Goal: Information Seeking & Learning: Check status

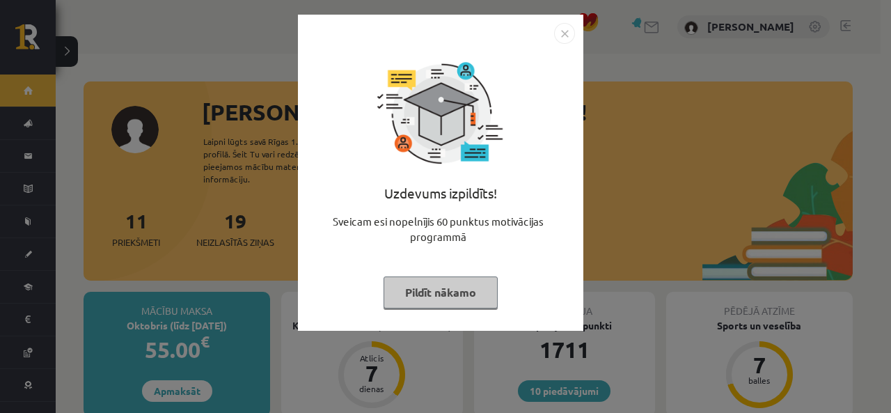
click at [569, 29] on img "Close" at bounding box center [564, 33] width 21 height 21
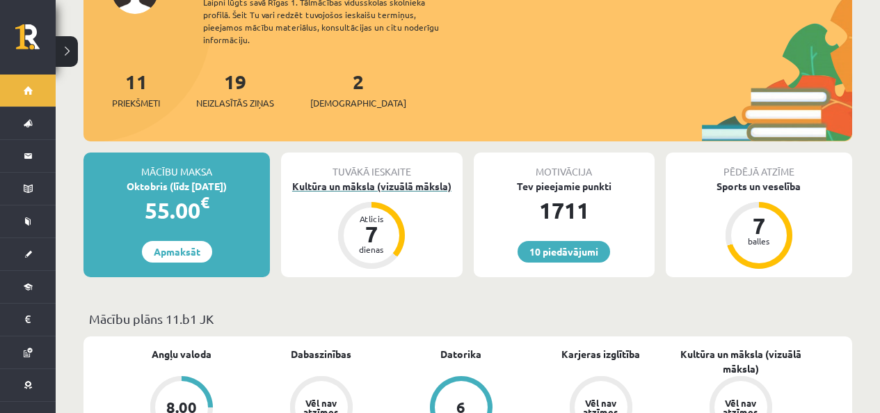
scroll to position [209, 0]
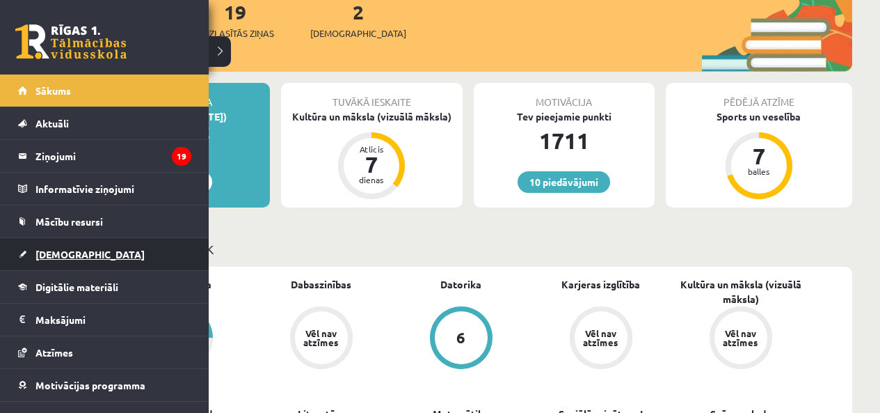
click at [22, 262] on link "[DEMOGRAPHIC_DATA]" at bounding box center [104, 254] width 173 height 32
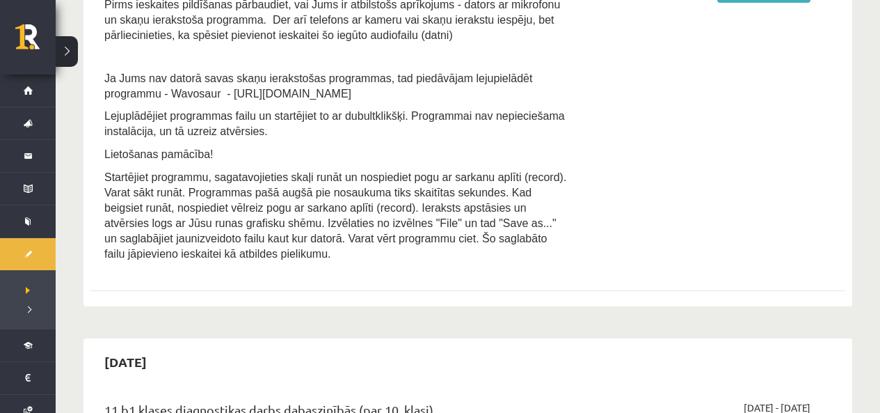
scroll to position [418, 0]
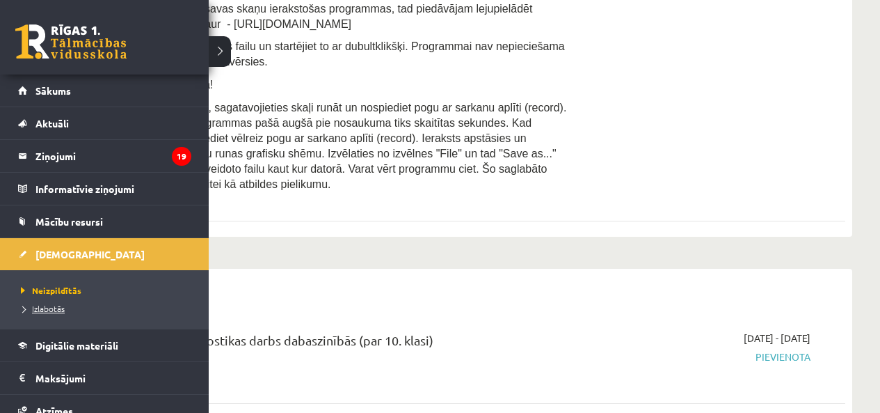
click at [52, 310] on span "Izlabotās" at bounding box center [40, 308] width 47 height 11
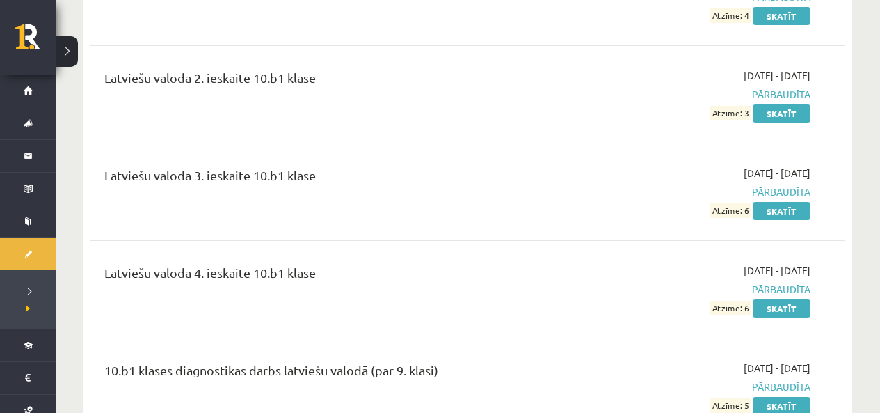
scroll to position [3827, 0]
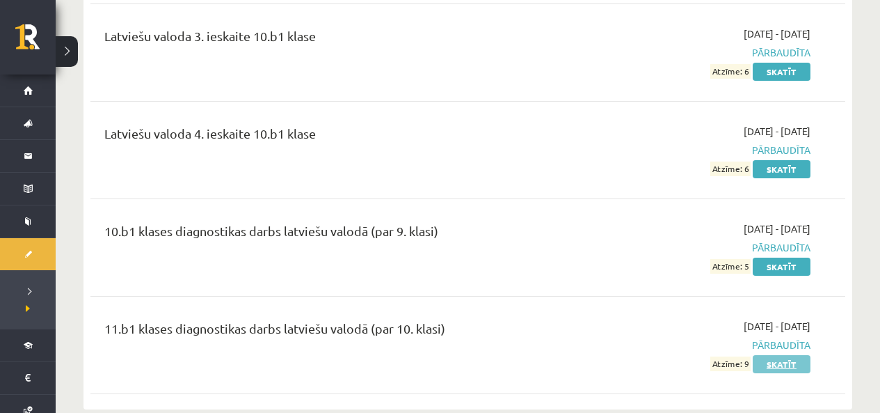
click at [793, 355] on link "Skatīt" at bounding box center [782, 364] width 58 height 18
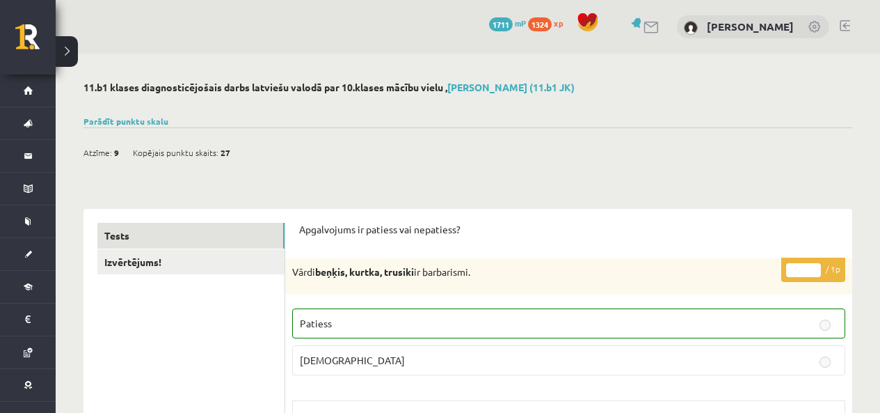
click at [135, 128] on div "Atzīme: 9 Kopējais punktu skaits: 27" at bounding box center [468, 144] width 769 height 35
click at [144, 127] on div "Atzīme: 9 Kopējais punktu skaits: 27" at bounding box center [468, 144] width 769 height 35
click at [141, 119] on link "Parādīt punktu skalu" at bounding box center [126, 121] width 85 height 11
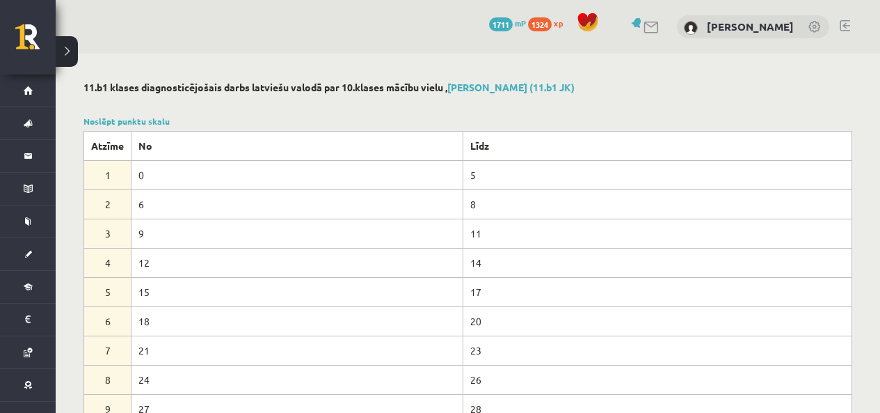
scroll to position [70, 0]
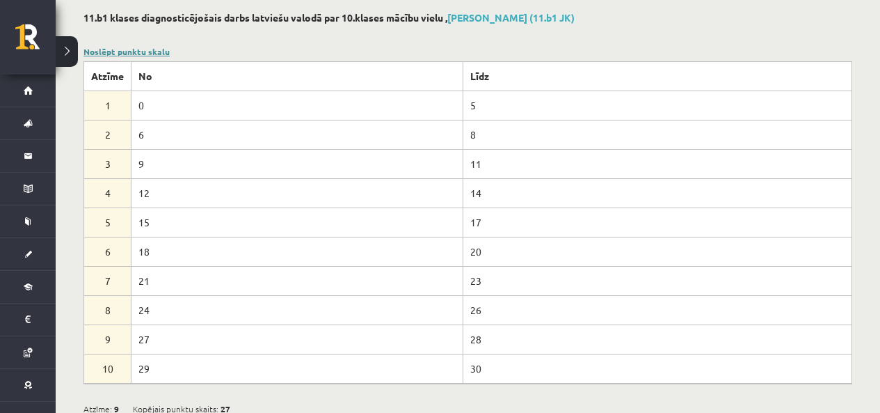
click at [143, 49] on link "Noslēpt punktu skalu" at bounding box center [127, 51] width 86 height 11
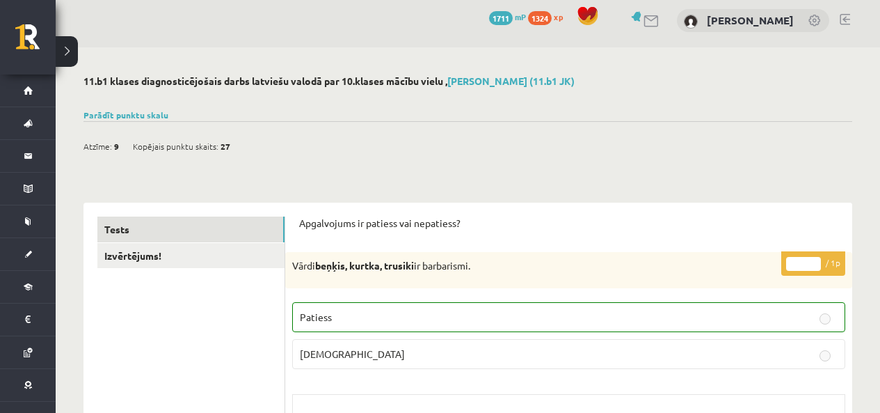
scroll to position [0, 0]
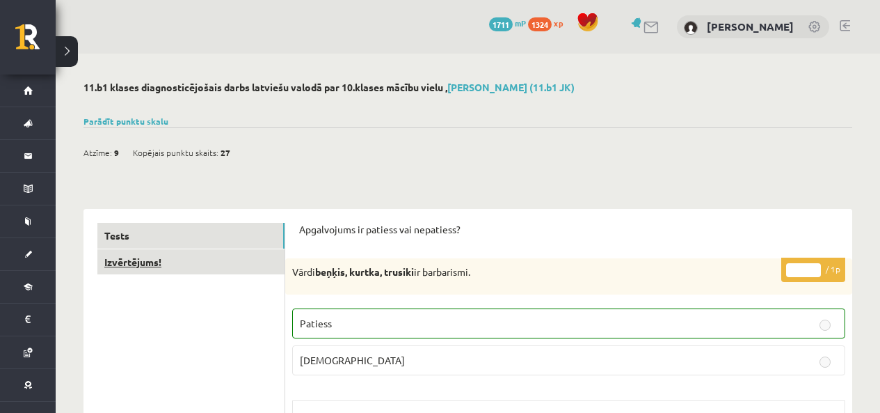
click at [241, 255] on link "Izvērtējums!" at bounding box center [190, 262] width 187 height 26
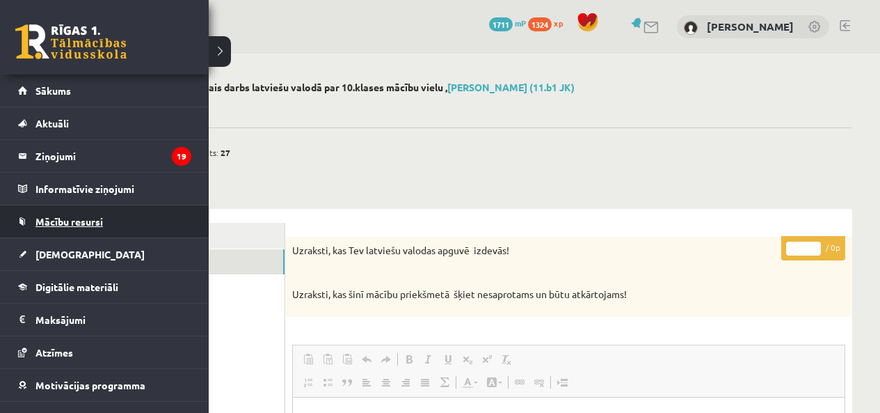
click at [64, 230] on link "Mācību resursi" at bounding box center [104, 221] width 173 height 32
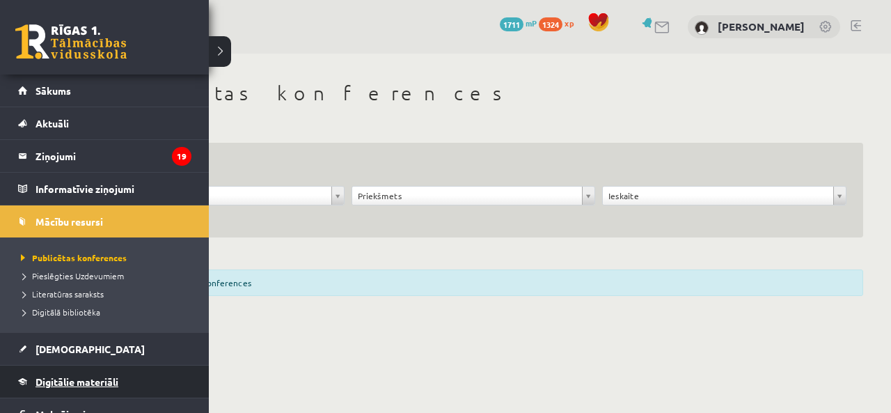
click at [82, 380] on span "Digitālie materiāli" at bounding box center [76, 381] width 83 height 13
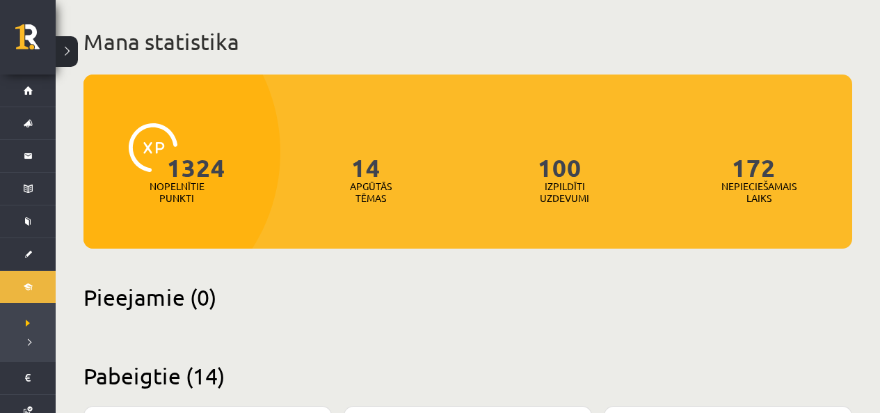
scroll to position [139, 0]
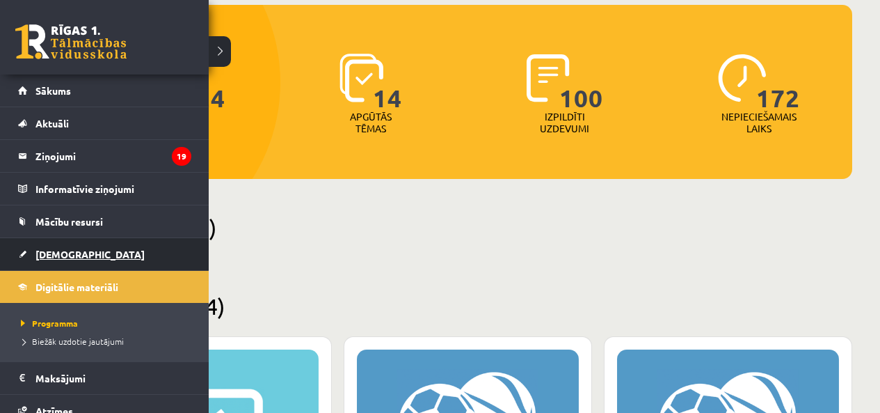
click at [45, 260] on span "[DEMOGRAPHIC_DATA]" at bounding box center [89, 254] width 109 height 13
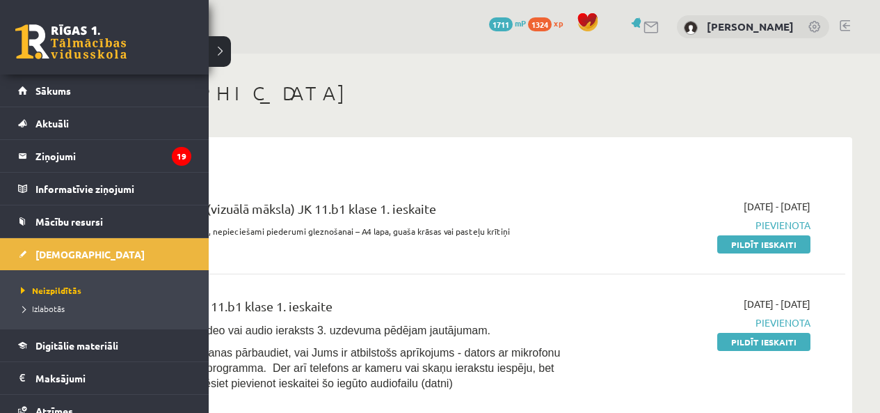
click at [36, 46] on link at bounding box center [70, 41] width 111 height 35
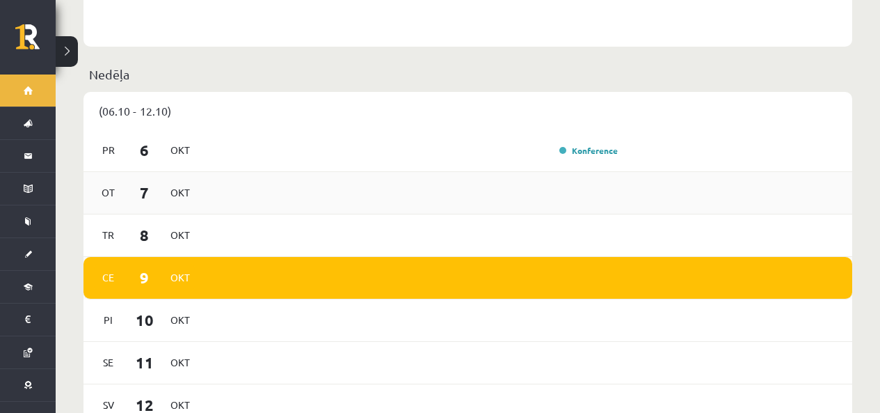
scroll to position [905, 0]
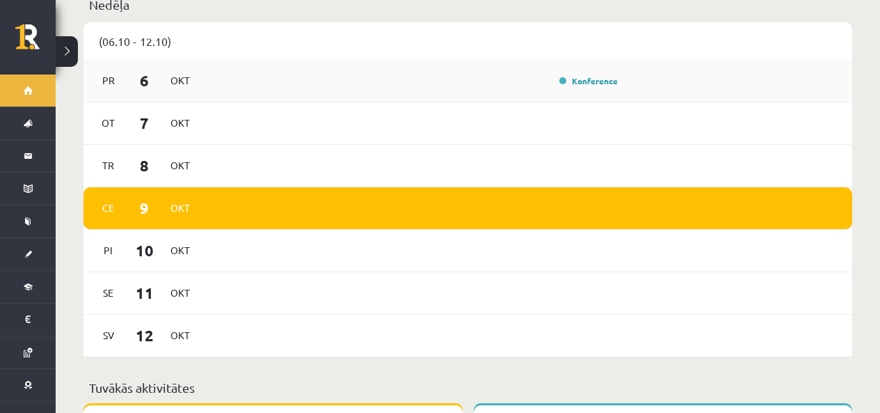
click at [578, 86] on div "Konference" at bounding box center [588, 81] width 70 height 14
click at [580, 82] on link "Konference" at bounding box center [588, 80] width 58 height 11
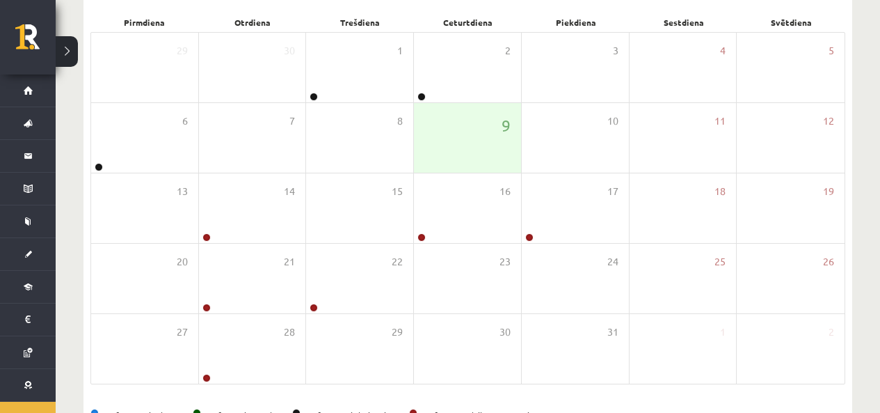
scroll to position [252, 0]
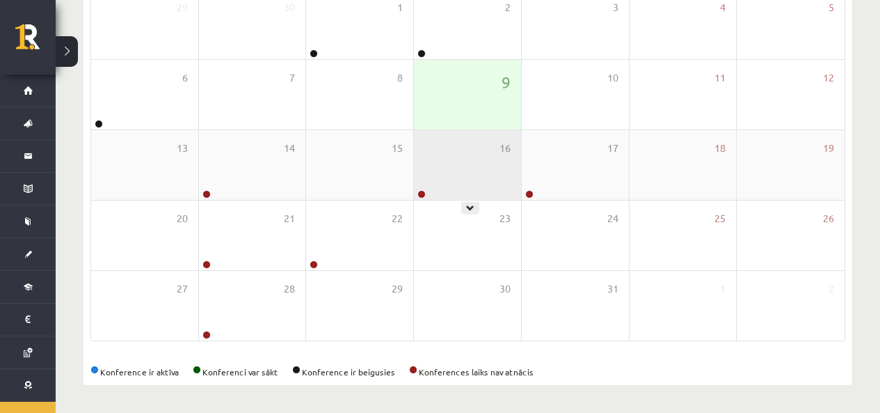
click at [449, 147] on div "16" at bounding box center [467, 165] width 107 height 70
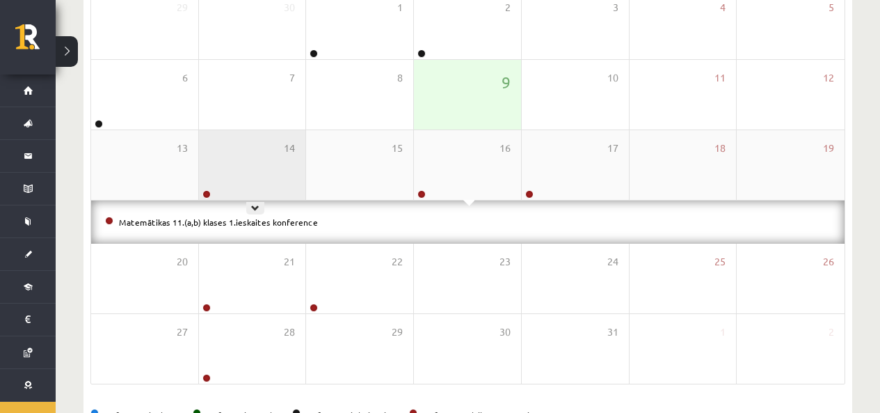
click at [285, 157] on div "14" at bounding box center [252, 165] width 107 height 70
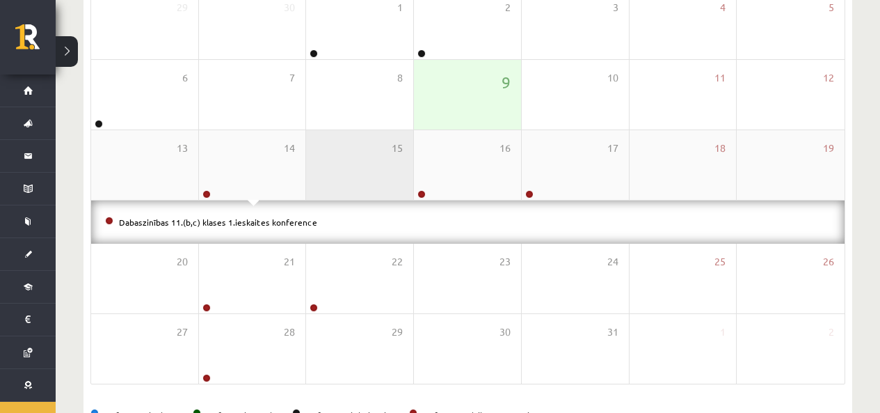
scroll to position [182, 0]
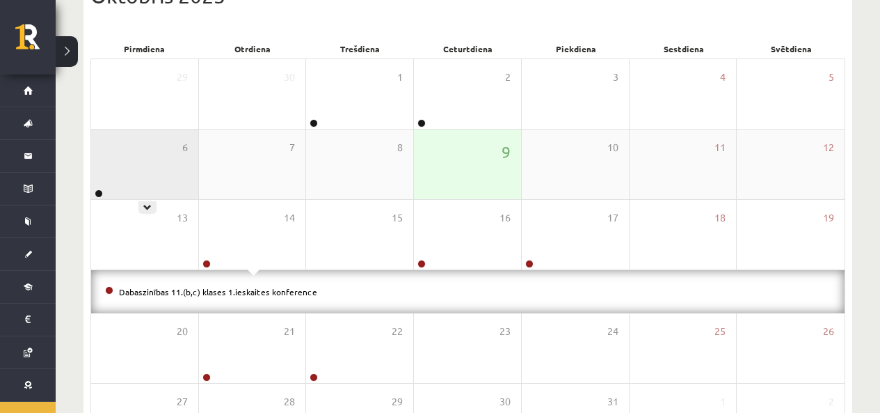
click at [164, 166] on div "6" at bounding box center [144, 164] width 107 height 70
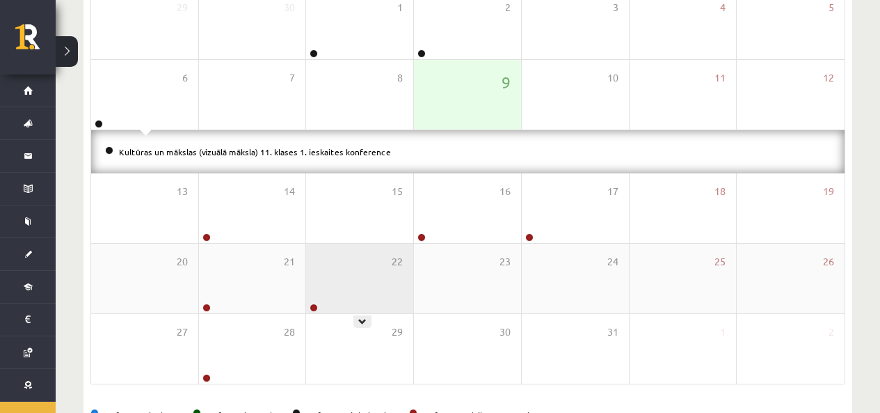
scroll to position [295, 0]
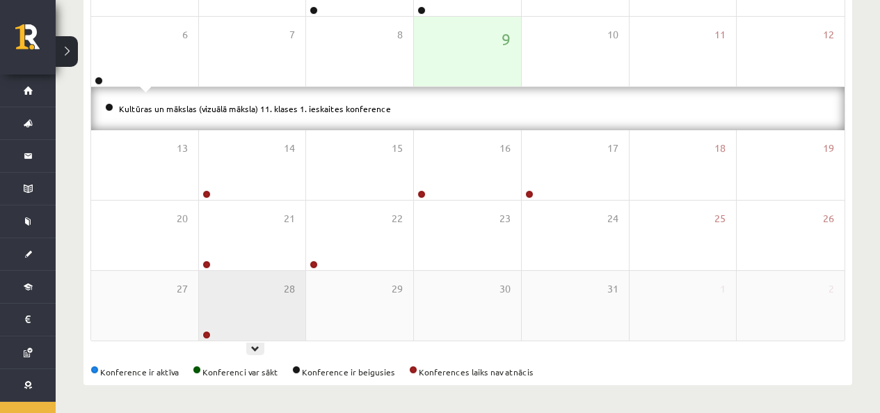
click at [269, 307] on div "28" at bounding box center [252, 306] width 107 height 70
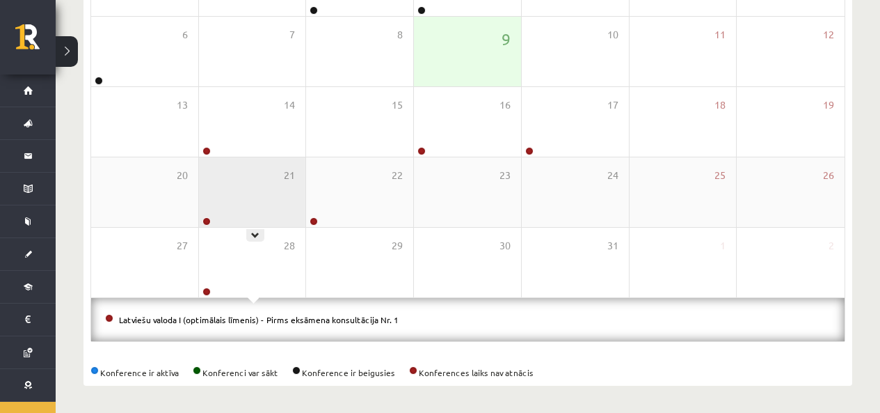
click at [265, 219] on div "21" at bounding box center [252, 192] width 107 height 70
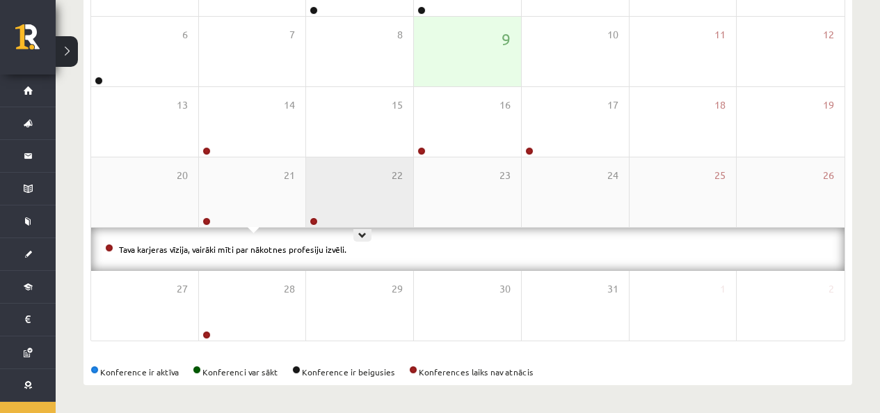
click at [354, 207] on div "22" at bounding box center [359, 192] width 107 height 70
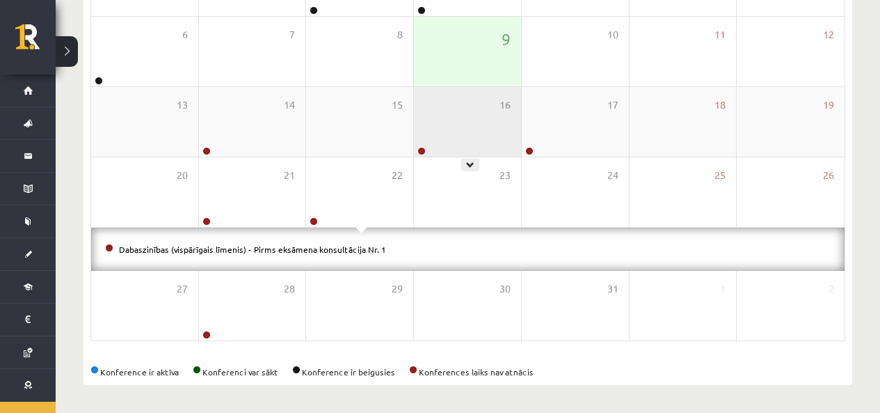
click at [445, 127] on div "16" at bounding box center [467, 122] width 107 height 70
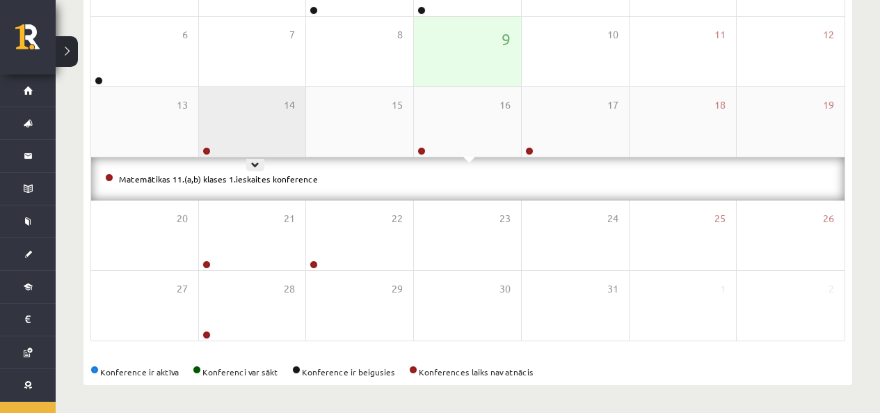
click at [252, 120] on div "14" at bounding box center [252, 122] width 107 height 70
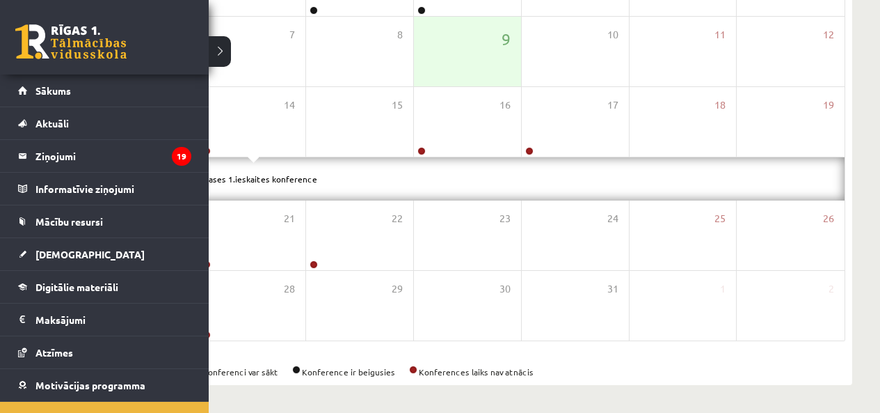
click at [40, 38] on link at bounding box center [70, 41] width 111 height 35
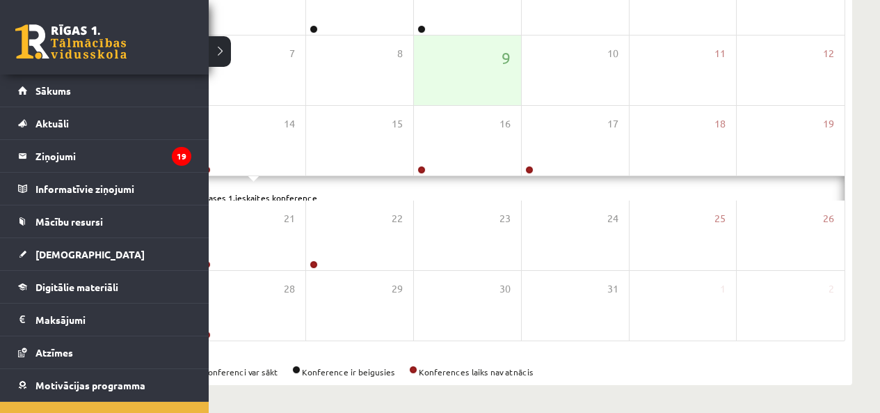
scroll to position [252, 0]
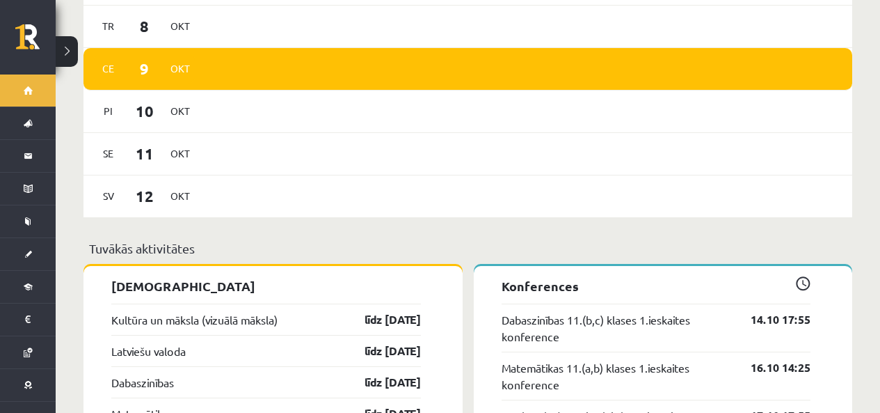
scroll to position [1113, 0]
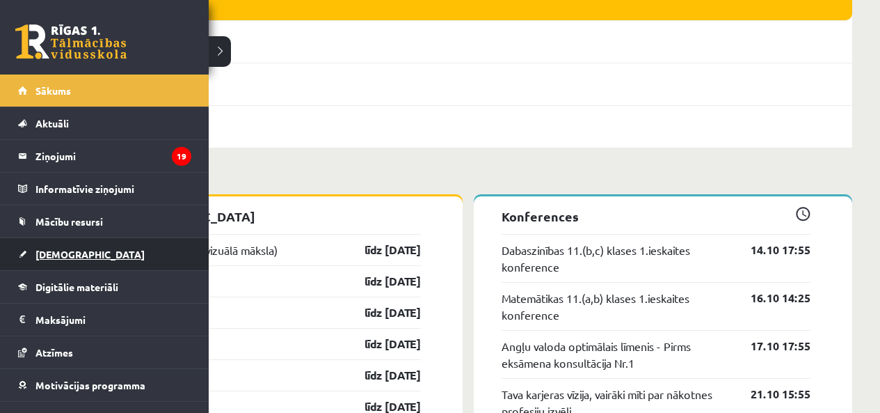
click at [49, 255] on span "[DEMOGRAPHIC_DATA]" at bounding box center [89, 254] width 109 height 13
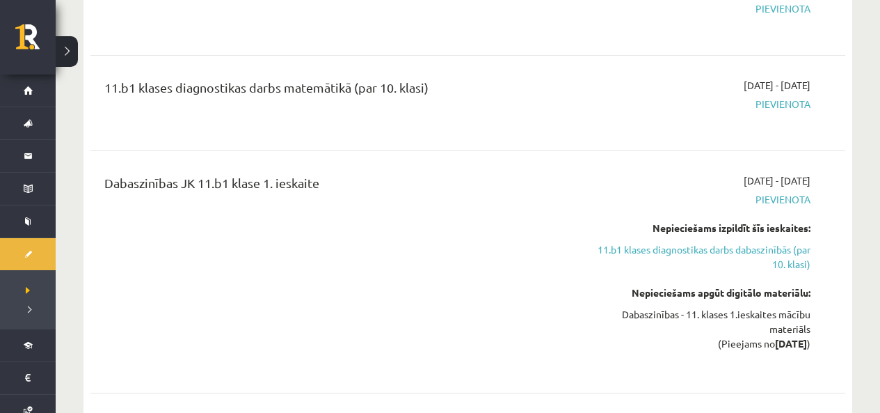
scroll to position [696, 0]
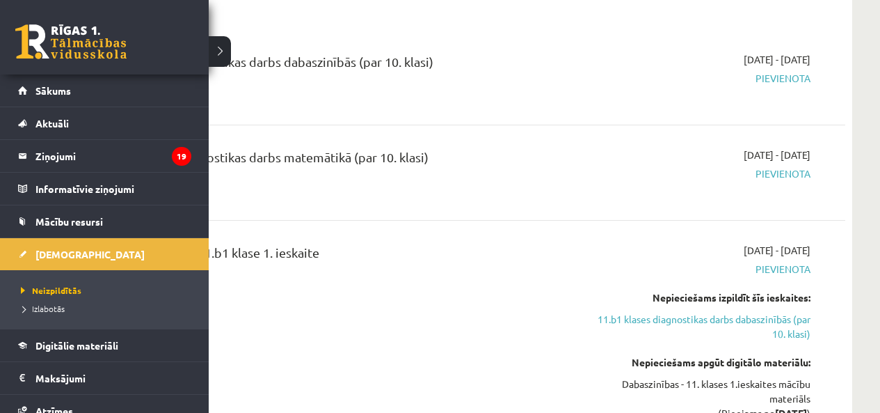
click at [42, 38] on link at bounding box center [70, 41] width 111 height 35
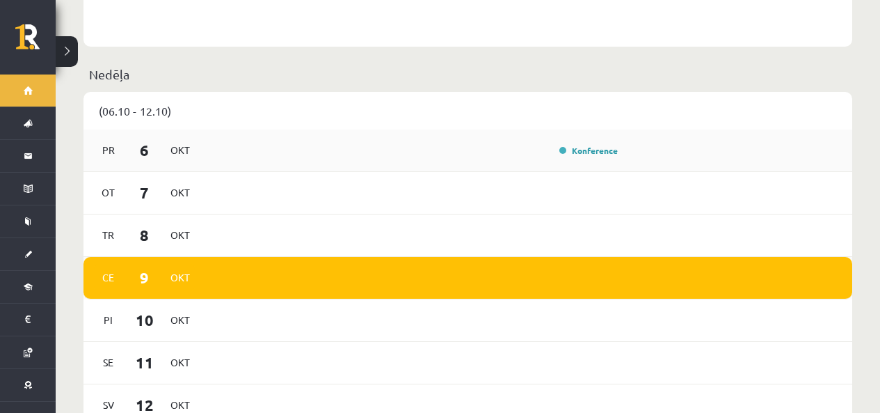
scroll to position [905, 0]
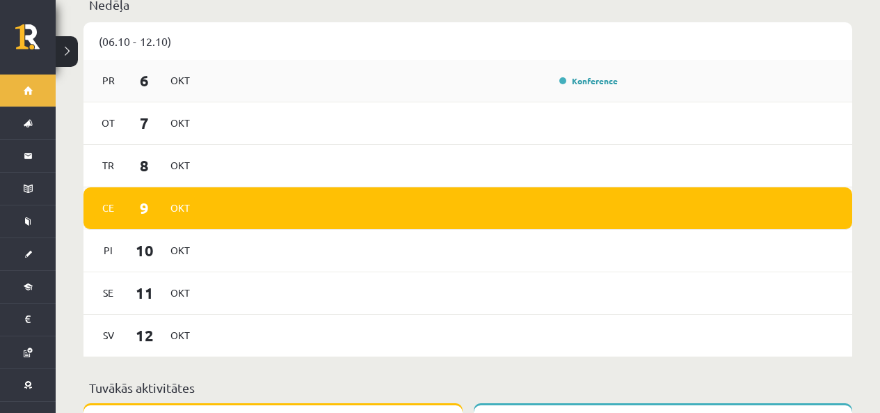
click at [558, 81] on div "Konference" at bounding box center [588, 81] width 70 height 14
click at [561, 79] on link "Konference" at bounding box center [588, 80] width 58 height 11
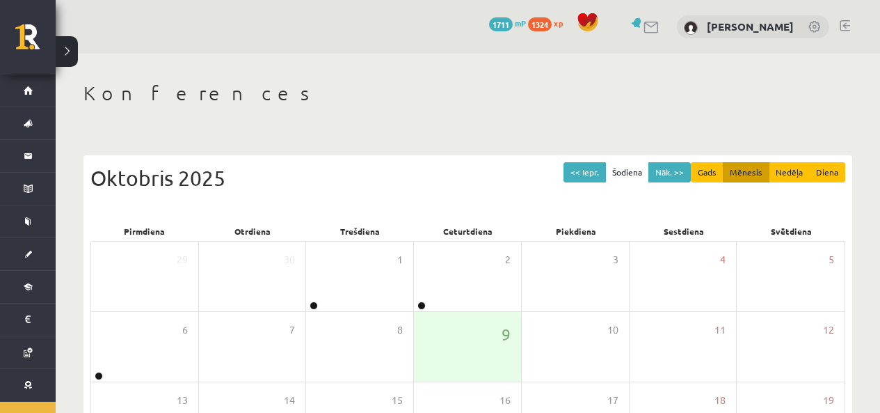
scroll to position [70, 0]
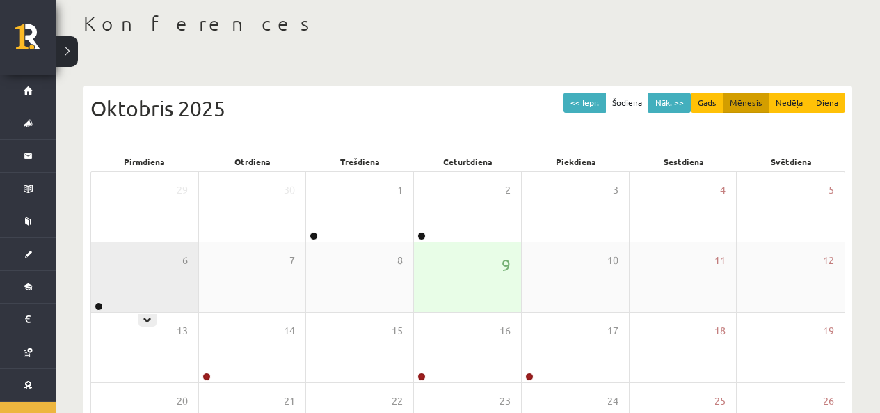
click at [165, 285] on div "6" at bounding box center [144, 277] width 107 height 70
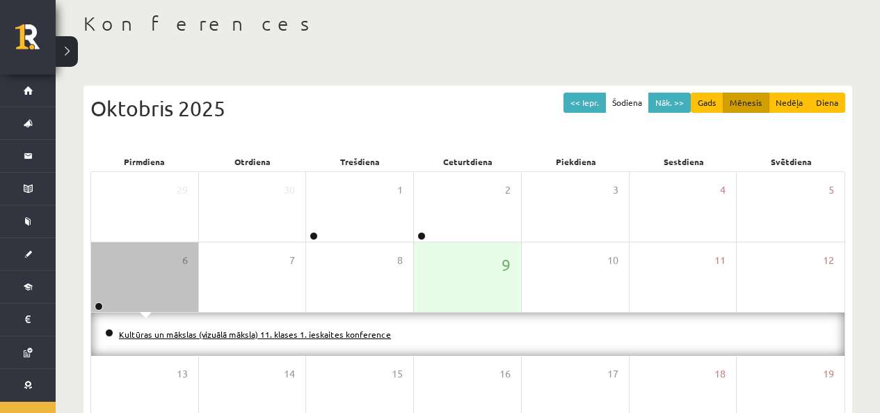
click at [170, 330] on link "Kultūras un mākslas (vizuālā māksla) 11. klases 1. ieskaites konference" at bounding box center [255, 333] width 272 height 11
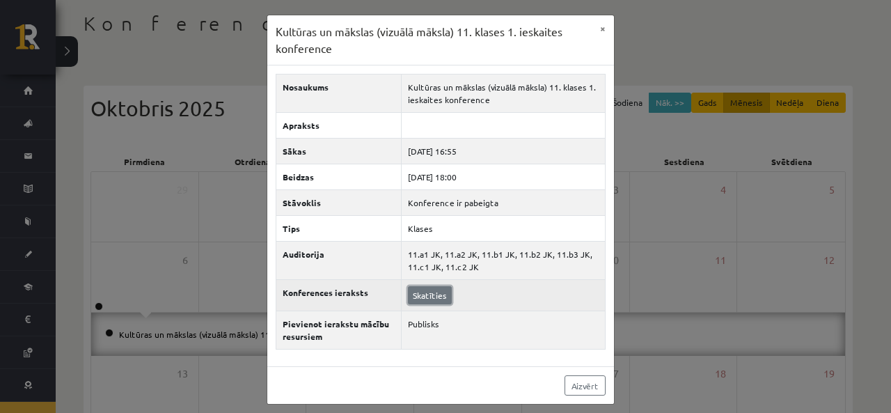
click at [437, 296] on link "Skatīties" at bounding box center [430, 295] width 44 height 18
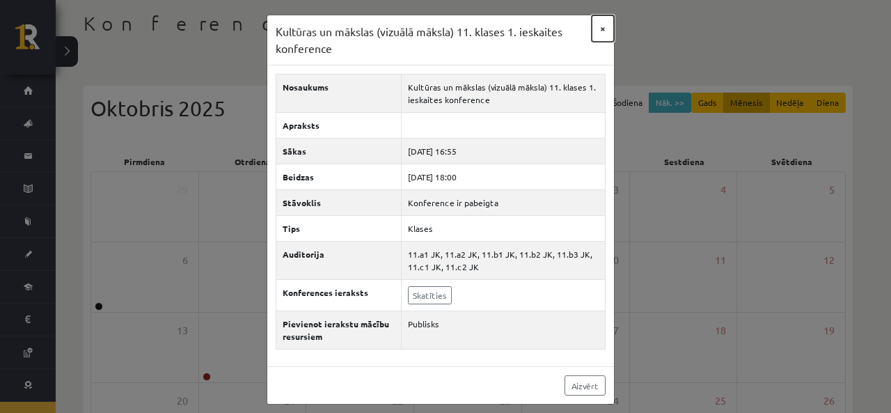
click at [596, 29] on button "×" at bounding box center [602, 28] width 22 height 26
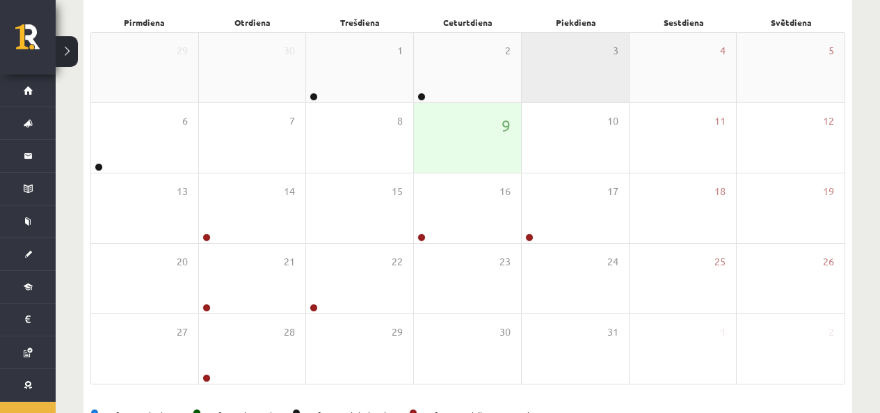
scroll to position [252, 0]
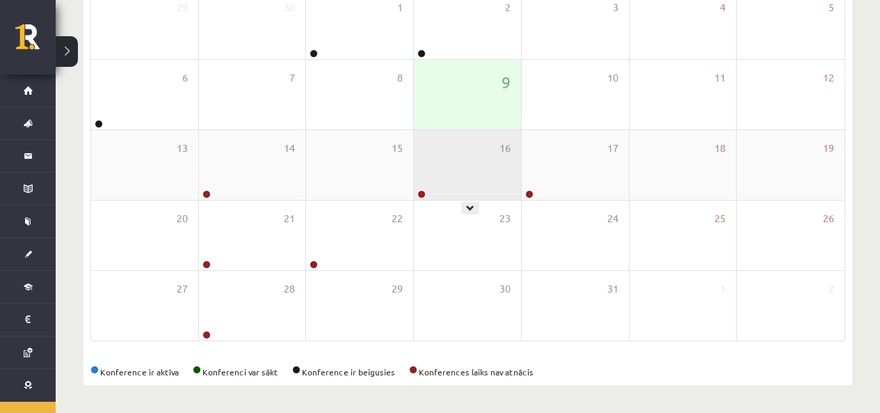
click at [438, 158] on div "16" at bounding box center [467, 165] width 107 height 70
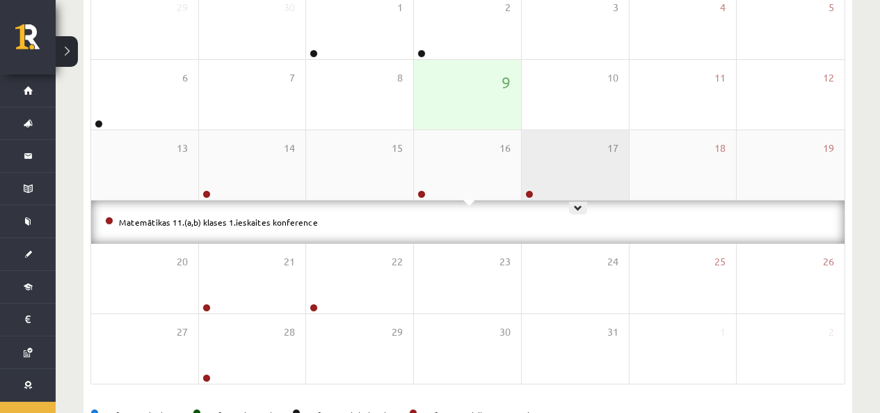
click at [563, 174] on div "17" at bounding box center [575, 165] width 107 height 70
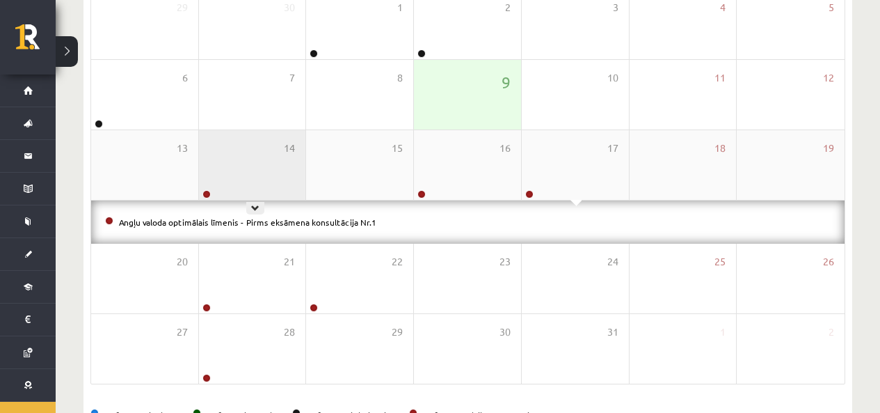
click at [291, 168] on div "14" at bounding box center [252, 165] width 107 height 70
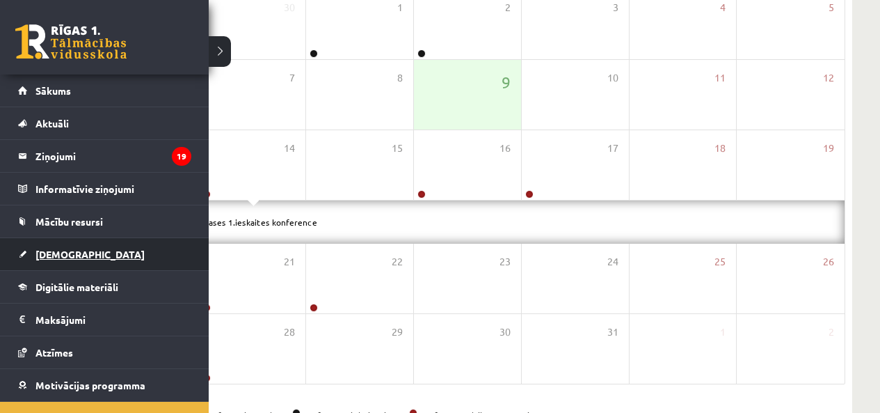
click at [57, 257] on span "[DEMOGRAPHIC_DATA]" at bounding box center [89, 254] width 109 height 13
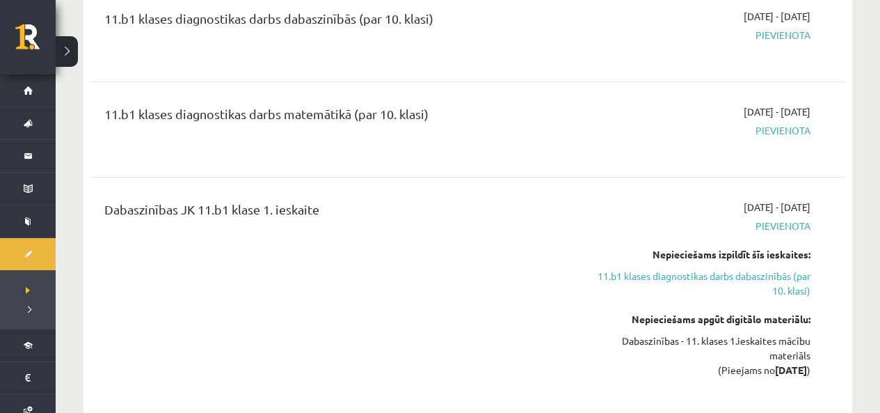
scroll to position [809, 0]
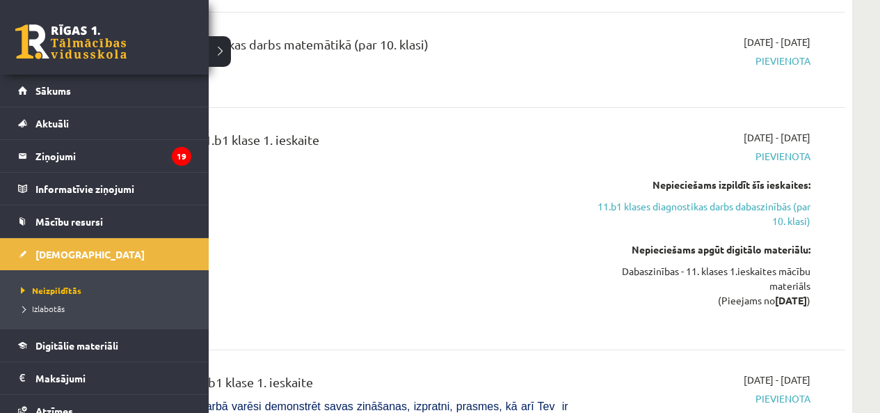
click at [46, 43] on link at bounding box center [70, 41] width 111 height 35
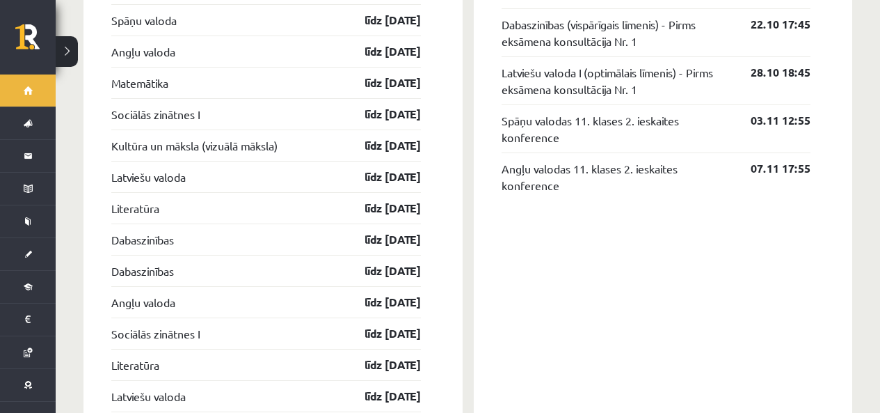
scroll to position [1600, 0]
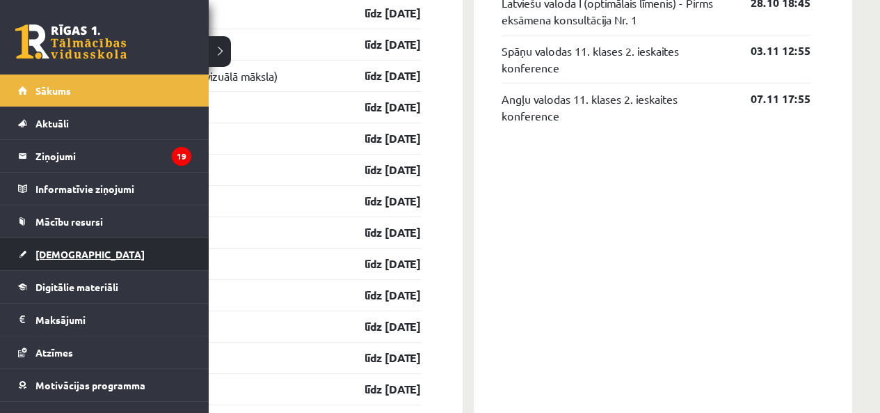
click at [67, 248] on span "[DEMOGRAPHIC_DATA]" at bounding box center [89, 254] width 109 height 13
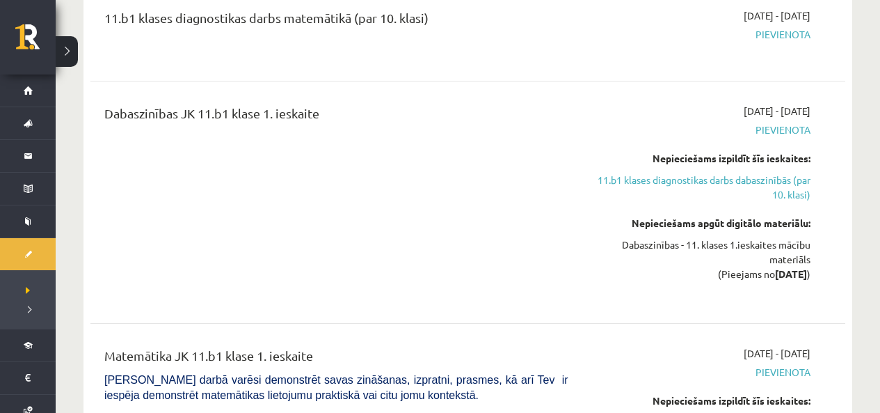
scroll to position [765, 0]
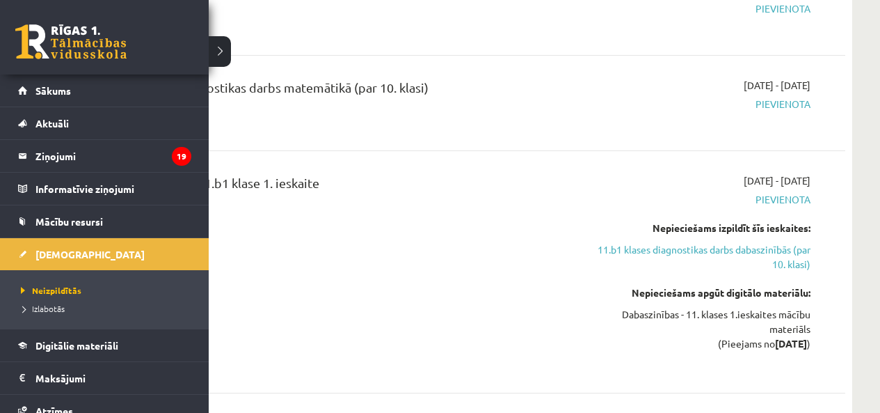
click at [61, 49] on link at bounding box center [70, 41] width 111 height 35
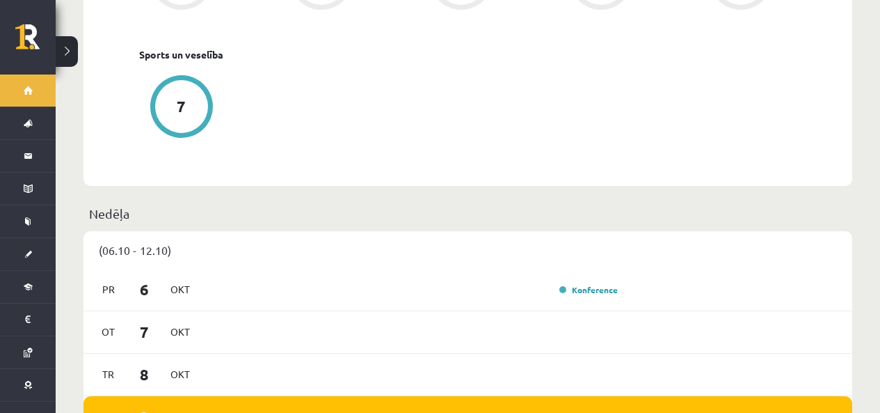
scroll to position [765, 0]
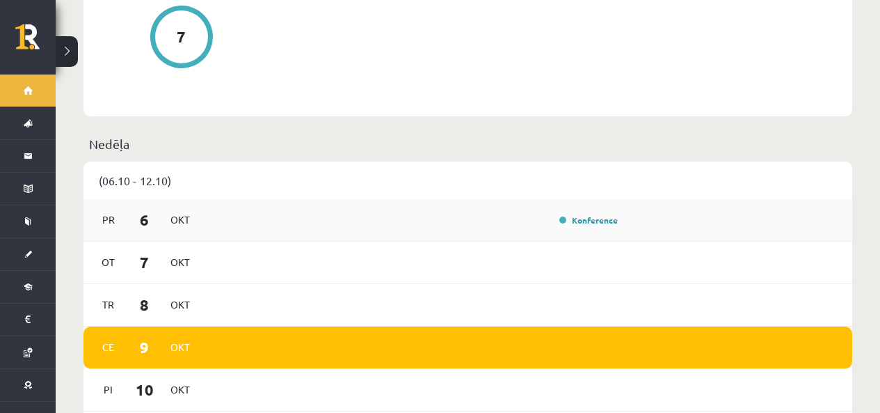
click at [578, 227] on div "Konference" at bounding box center [414, 219] width 418 height 15
click at [579, 225] on div "Konference" at bounding box center [588, 220] width 70 height 14
click at [577, 221] on link "Konference" at bounding box center [588, 219] width 58 height 11
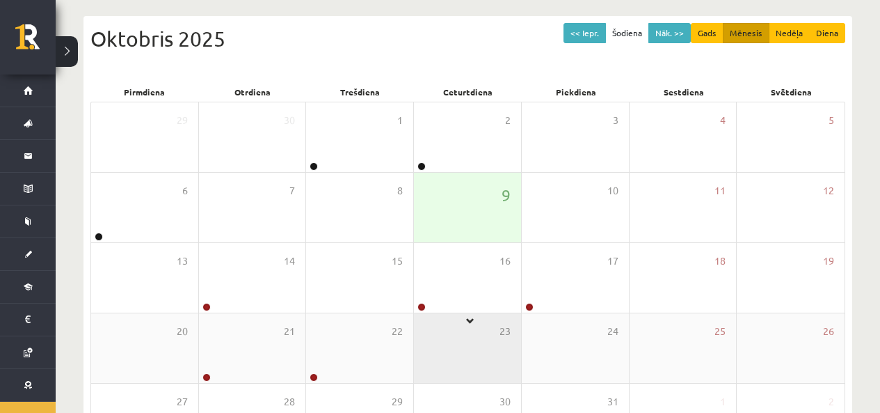
scroll to position [209, 0]
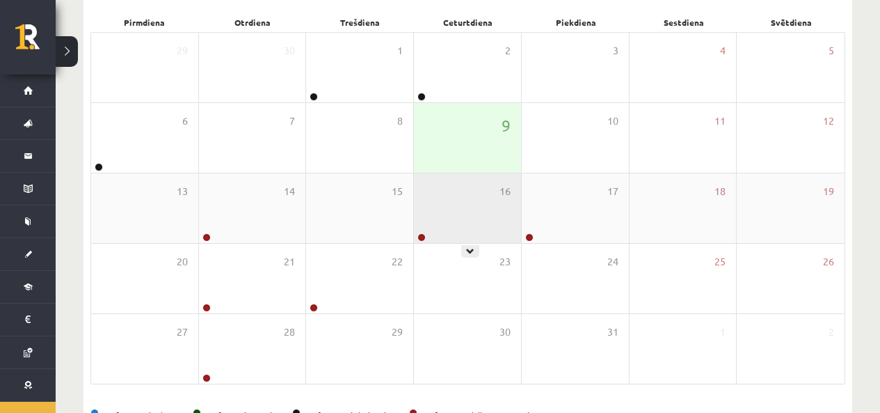
click at [444, 232] on div "16" at bounding box center [467, 208] width 107 height 70
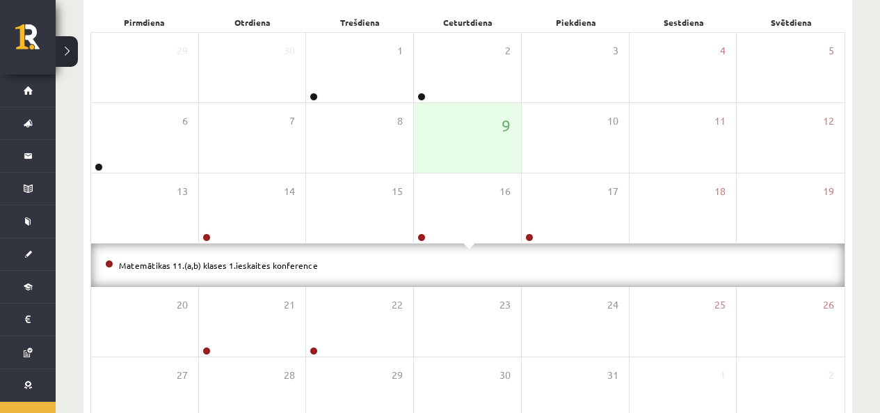
click at [285, 274] on div "Matemātikas 11.(a,b) klases 1.ieskaites konference" at bounding box center [468, 265] width 754 height 43
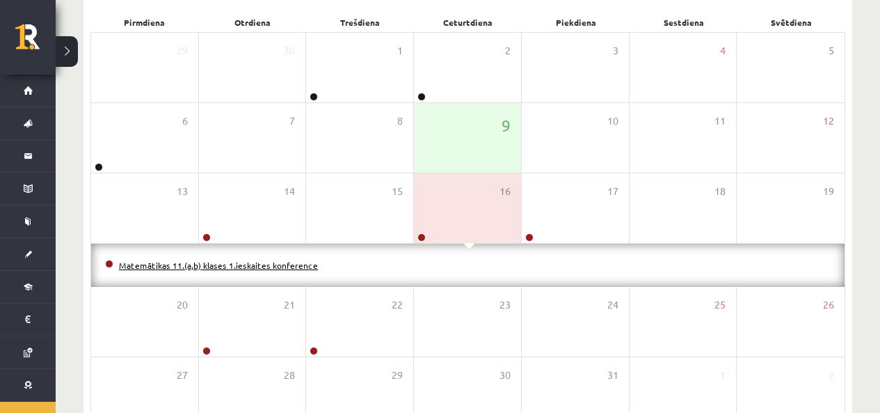
click at [285, 267] on link "Matemātikas 11.(a,b) klases 1.ieskaites konference" at bounding box center [218, 265] width 199 height 11
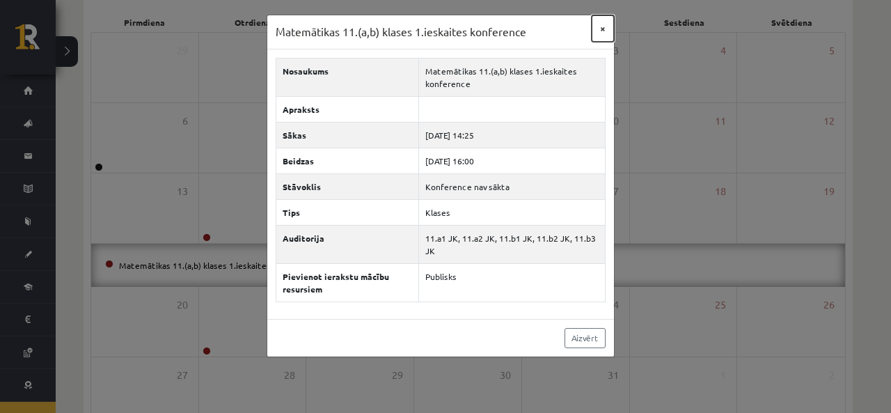
click at [601, 27] on button "×" at bounding box center [602, 28] width 22 height 26
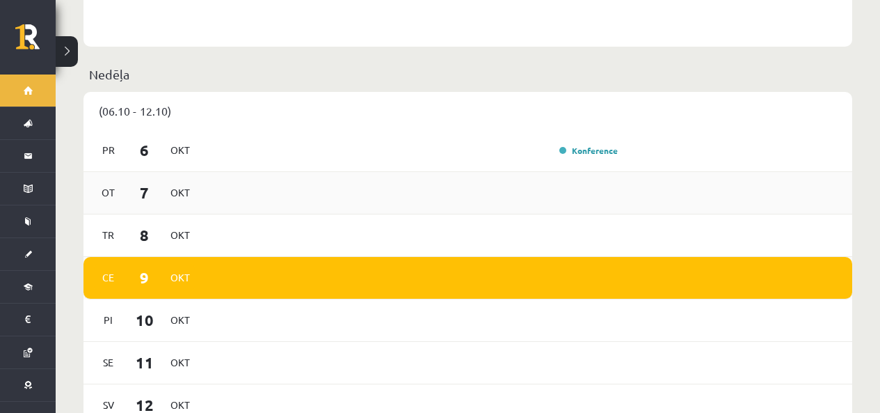
scroll to position [905, 0]
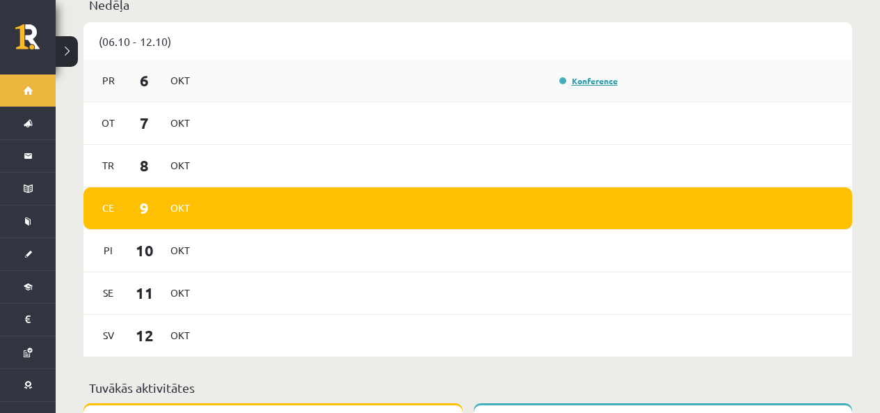
click at [573, 85] on link "Konference" at bounding box center [588, 80] width 58 height 11
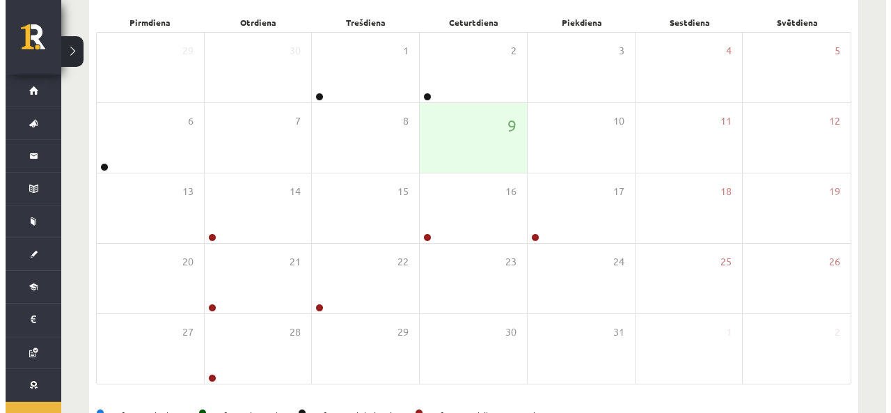
scroll to position [252, 0]
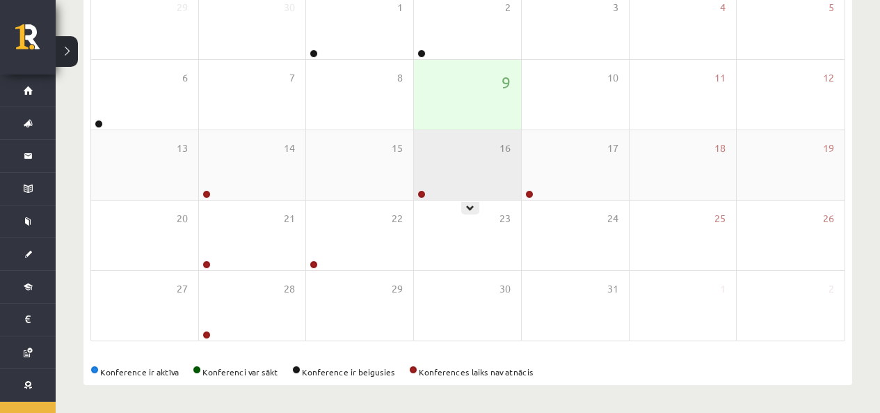
click at [471, 174] on div "16" at bounding box center [467, 165] width 107 height 70
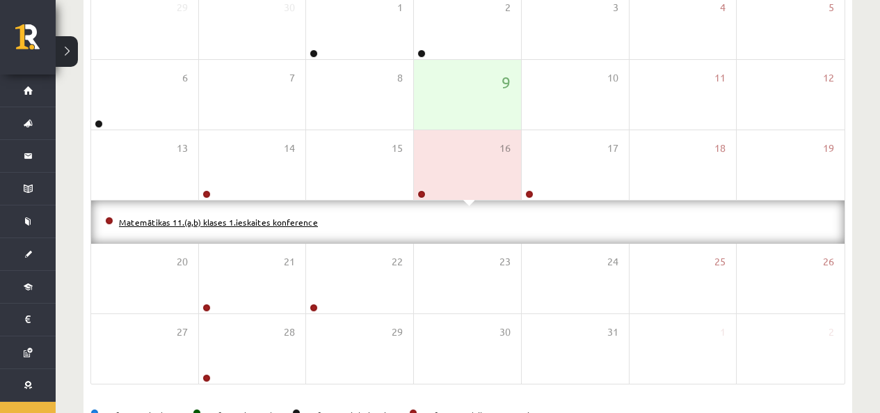
click at [292, 221] on link "Matemātikas 11.(a,b) klases 1.ieskaites konference" at bounding box center [218, 221] width 199 height 11
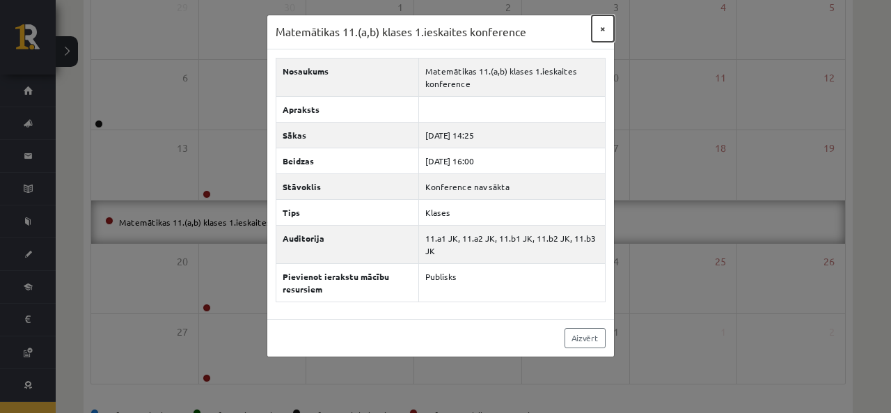
click at [604, 33] on button "×" at bounding box center [602, 28] width 22 height 26
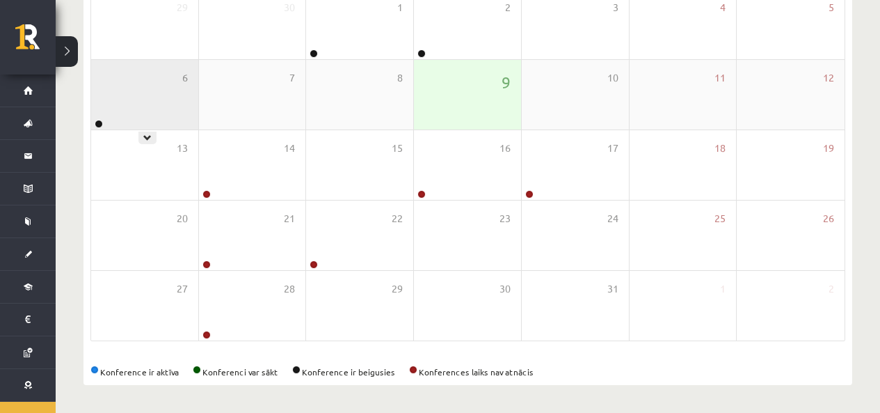
click at [170, 114] on div "6" at bounding box center [144, 95] width 107 height 70
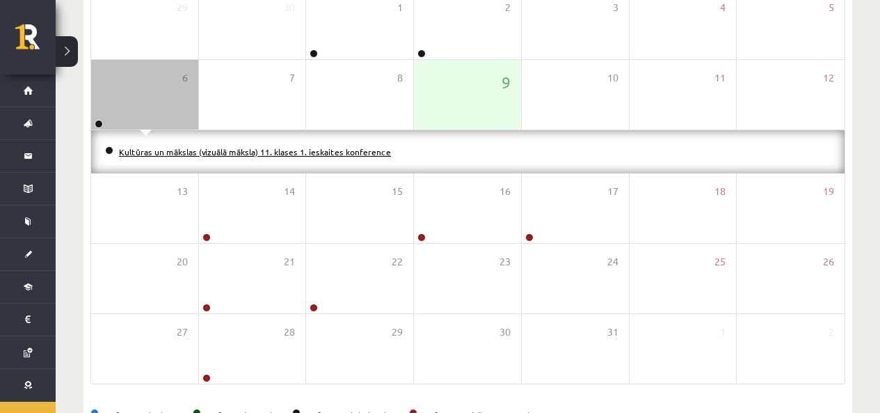
click at [196, 154] on link "Kultūras un mākslas (vizuālā māksla) 11. klases 1. ieskaites konference" at bounding box center [255, 151] width 272 height 11
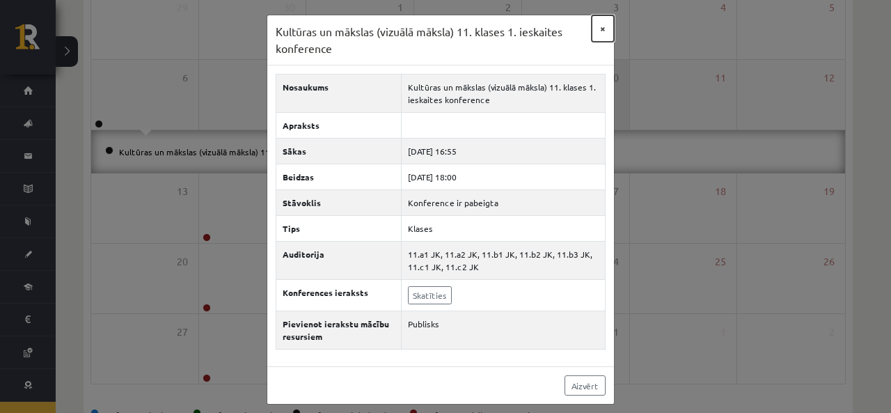
drag, startPoint x: 596, startPoint y: 31, endPoint x: 541, endPoint y: 85, distance: 76.3
click at [594, 31] on button "×" at bounding box center [602, 28] width 22 height 26
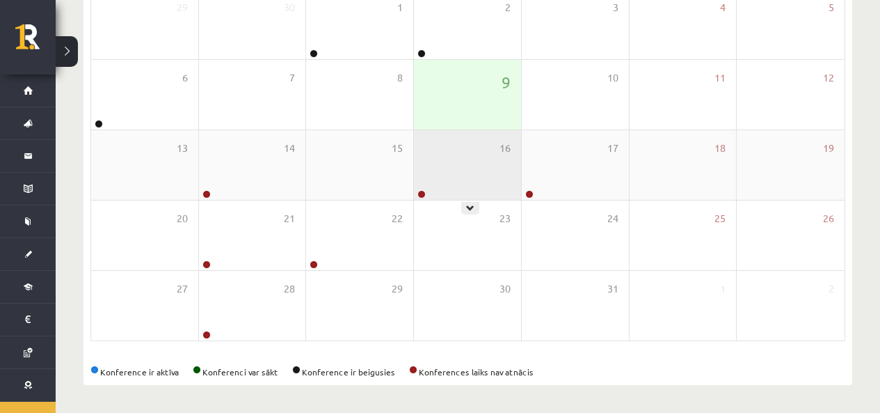
click at [445, 168] on div "16" at bounding box center [467, 165] width 107 height 70
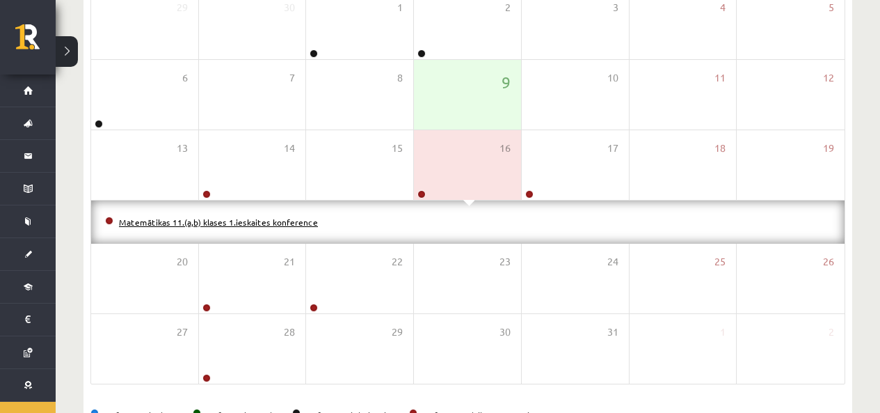
click at [280, 219] on link "Matemātikas 11.(a,b) klases 1.ieskaites konference" at bounding box center [218, 221] width 199 height 11
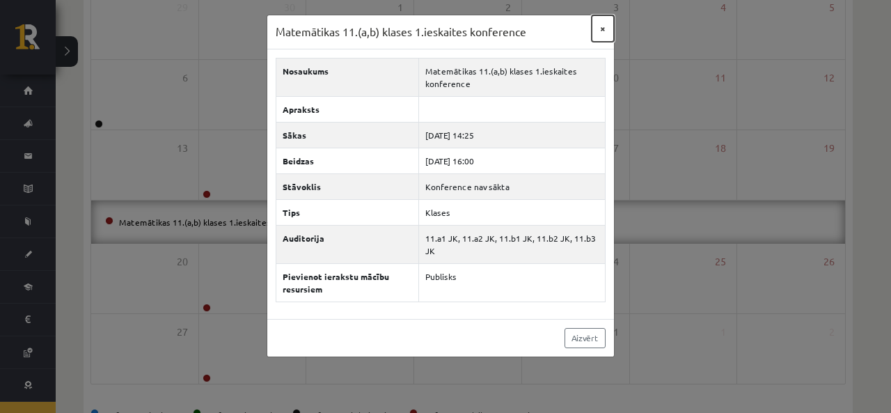
click at [606, 27] on button "×" at bounding box center [602, 28] width 22 height 26
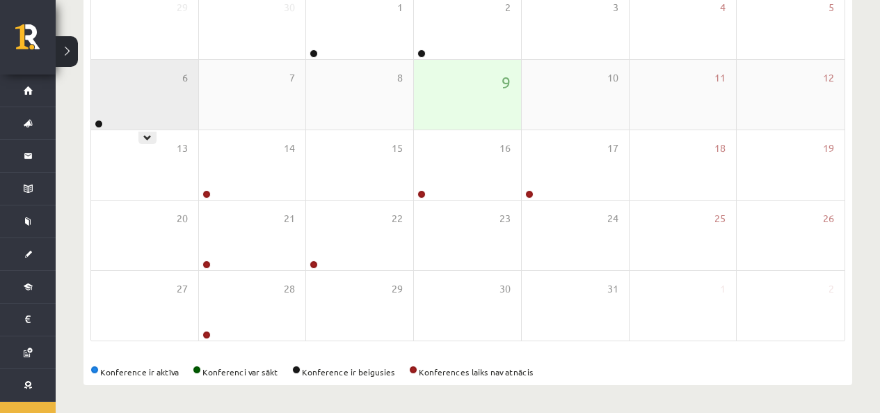
click at [162, 109] on div "6" at bounding box center [144, 95] width 107 height 70
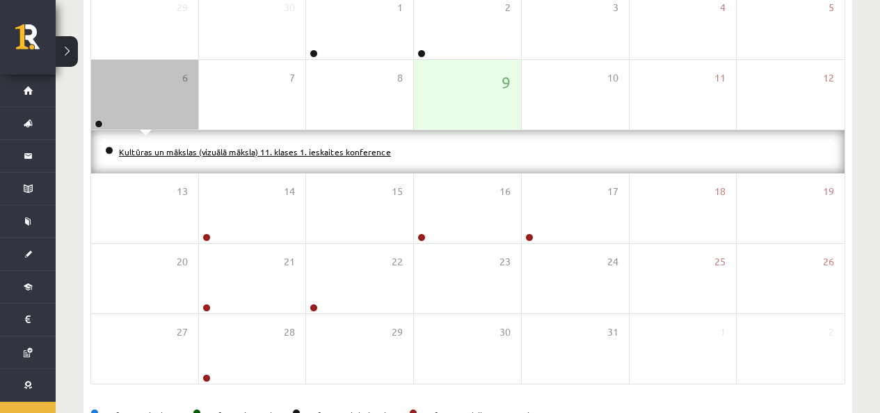
click at [142, 153] on link "Kultūras un mākslas (vizuālā māksla) 11. klases 1. ieskaites konference" at bounding box center [255, 151] width 272 height 11
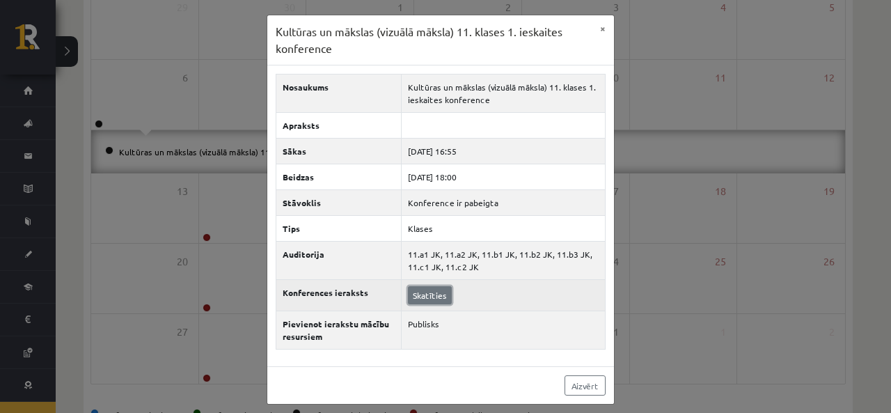
click at [420, 295] on link "Skatīties" at bounding box center [430, 295] width 44 height 18
